Goal: Task Accomplishment & Management: Use online tool/utility

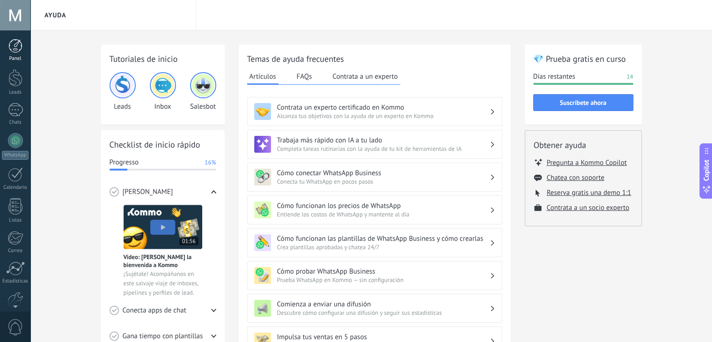
click at [16, 53] on link "Panel" at bounding box center [15, 50] width 30 height 23
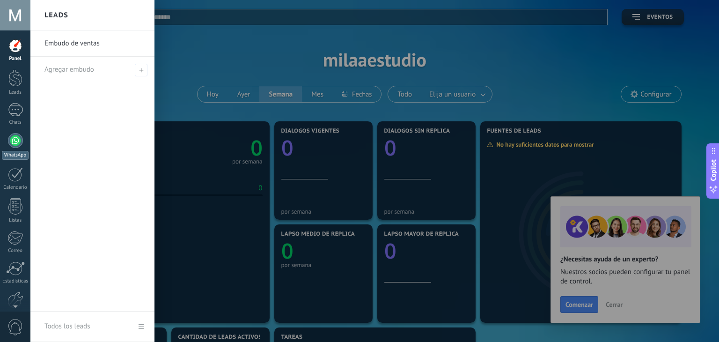
click at [19, 151] on div "WhatsApp" at bounding box center [15, 155] width 27 height 9
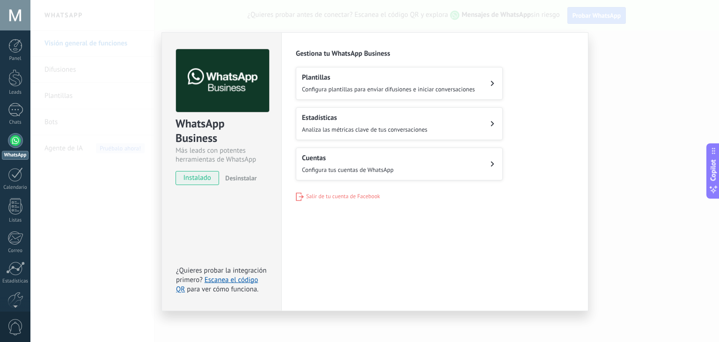
click at [347, 173] on button "Cuentas Configura tus cuentas de WhatsApp" at bounding box center [399, 163] width 207 height 33
